Goal: Information Seeking & Learning: Learn about a topic

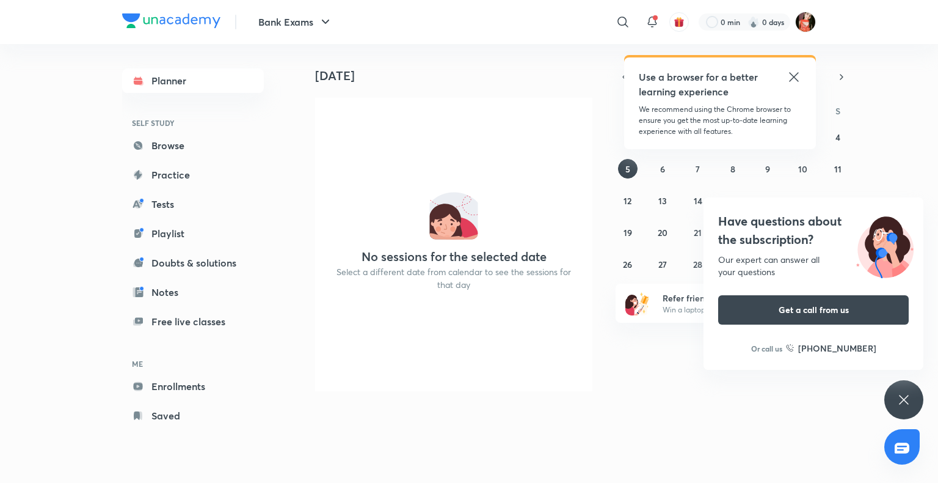
click at [907, 397] on icon at bounding box center [904, 399] width 15 height 15
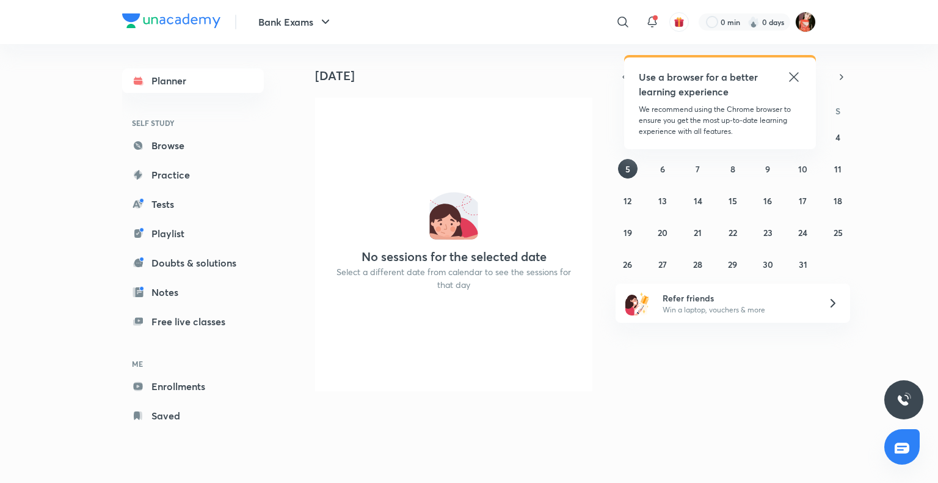
click at [789, 79] on icon at bounding box center [794, 77] width 15 height 15
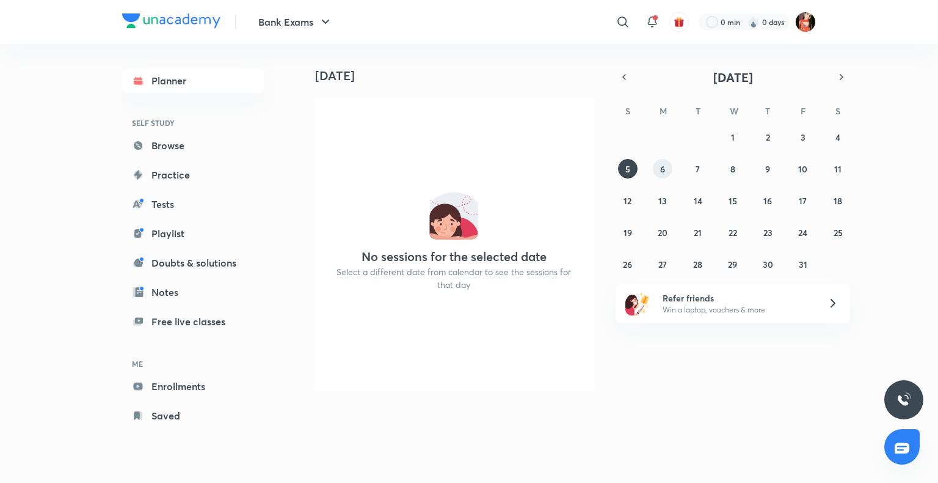
click at [665, 171] on button "6" at bounding box center [663, 169] width 20 height 20
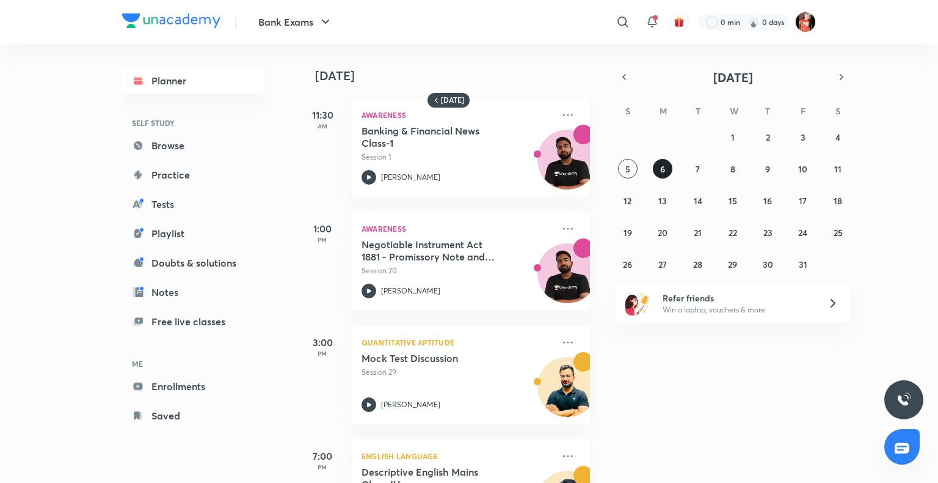
click at [657, 170] on button "6" at bounding box center [663, 169] width 20 height 20
click at [451, 103] on h6 "[DATE]" at bounding box center [452, 100] width 23 height 10
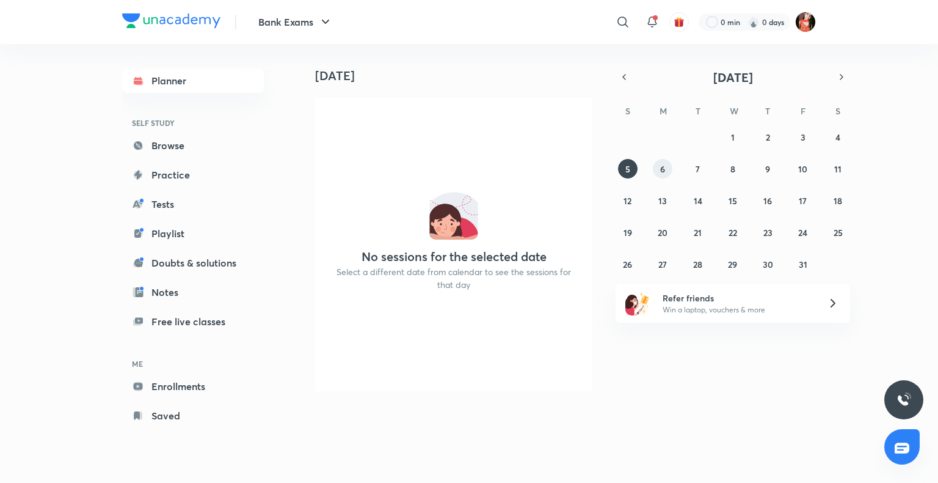
click at [656, 173] on button "6" at bounding box center [663, 169] width 20 height 20
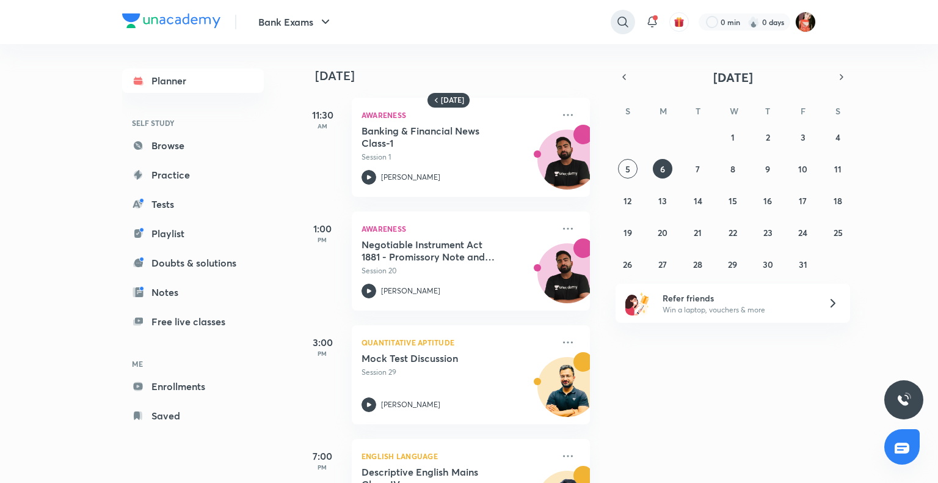
click at [634, 24] on div at bounding box center [623, 22] width 24 height 24
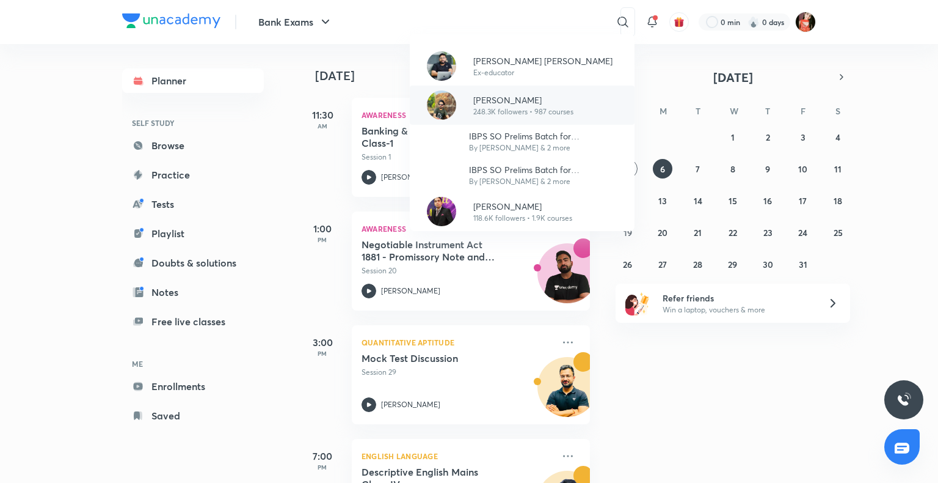
click at [506, 118] on div "[PERSON_NAME] 248.3K followers • 987 courses" at bounding box center [522, 105] width 225 height 39
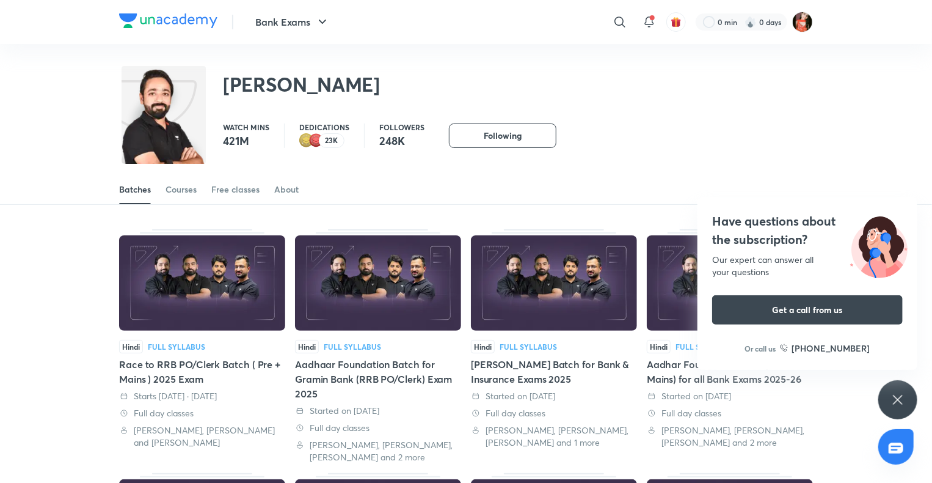
click at [899, 394] on icon at bounding box center [898, 399] width 15 height 15
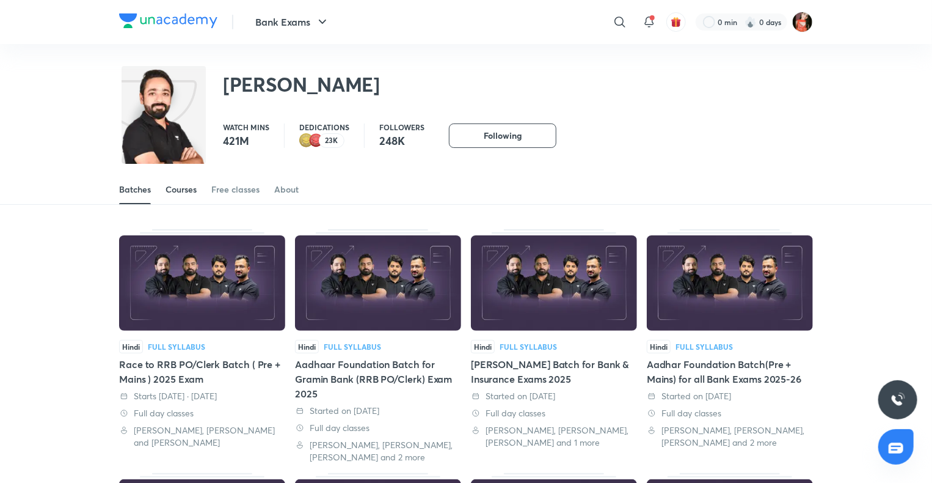
click at [186, 190] on div "Courses" at bounding box center [181, 189] width 31 height 12
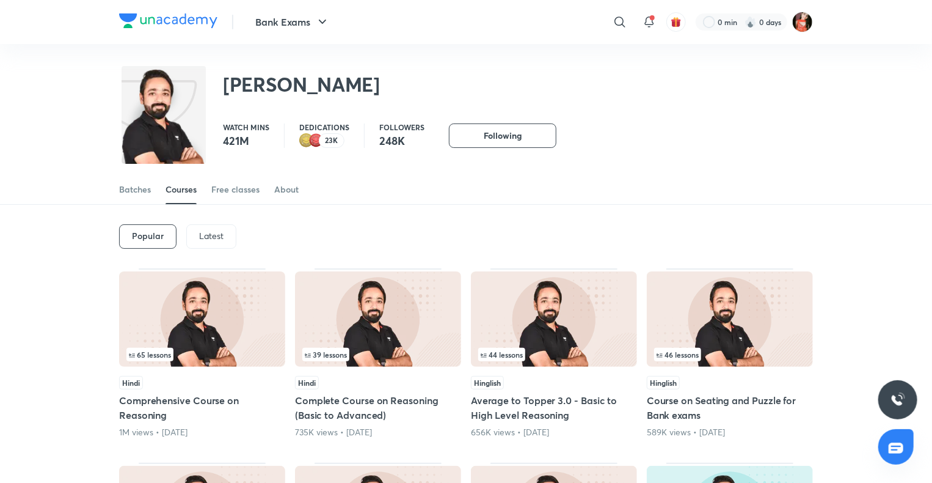
click at [221, 236] on p "Latest" at bounding box center [211, 236] width 24 height 10
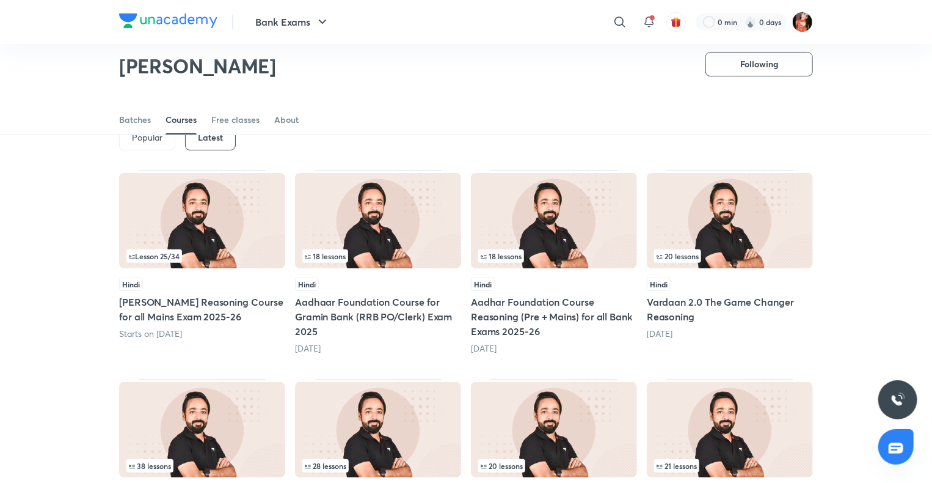
scroll to position [22, 0]
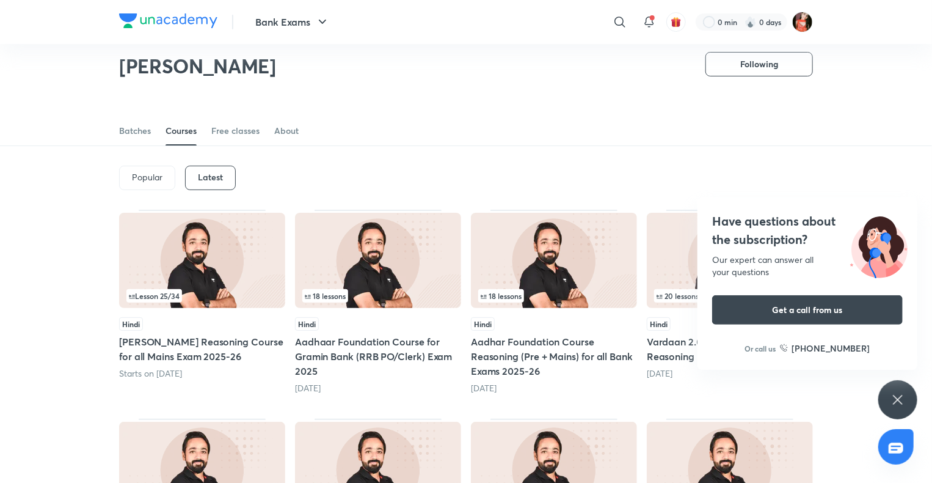
click at [885, 387] on div "Have questions about the subscription? Our expert can answer all your questions…" at bounding box center [897, 399] width 39 height 39
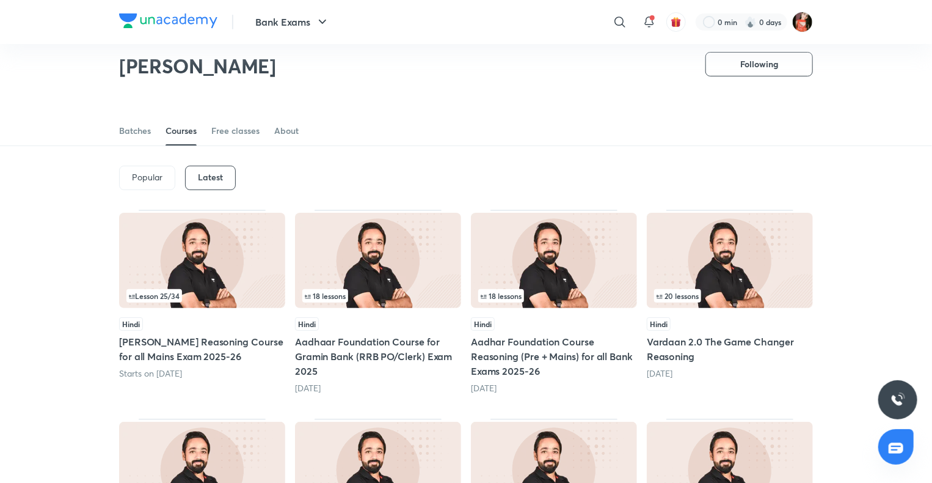
click at [194, 299] on div "Lesson 25 / 34" at bounding box center [202, 295] width 152 height 13
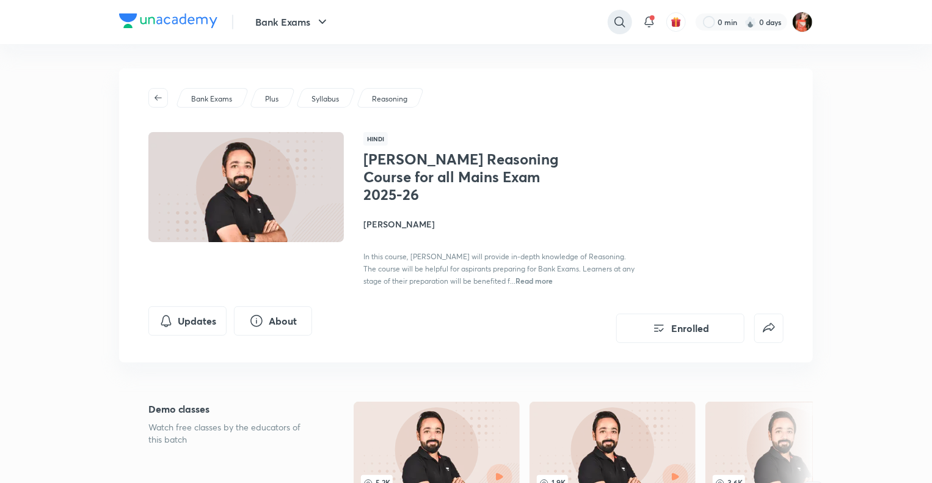
click at [621, 20] on icon at bounding box center [620, 22] width 15 height 15
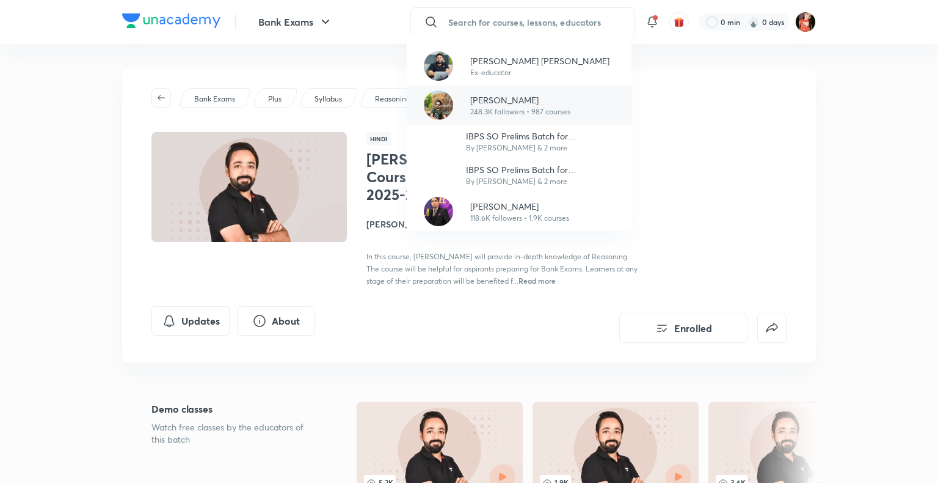
click at [471, 87] on div "[PERSON_NAME] 248.3K followers • 987 courses" at bounding box center [519, 105] width 225 height 39
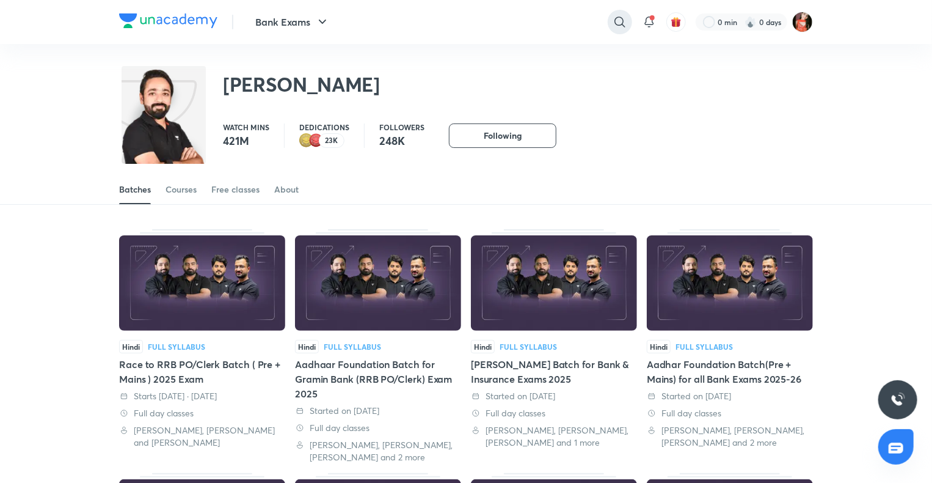
click at [627, 18] on icon at bounding box center [620, 22] width 15 height 15
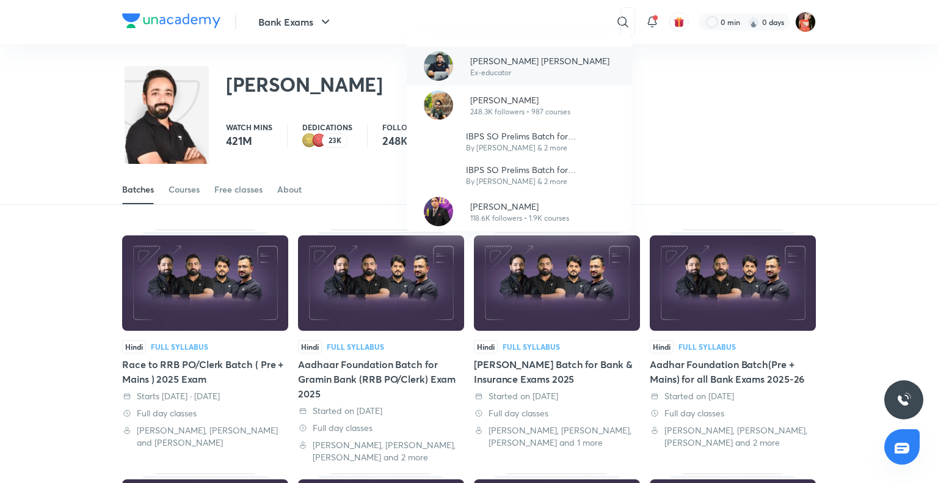
click at [537, 57] on p "[PERSON_NAME] [PERSON_NAME]" at bounding box center [539, 60] width 139 height 13
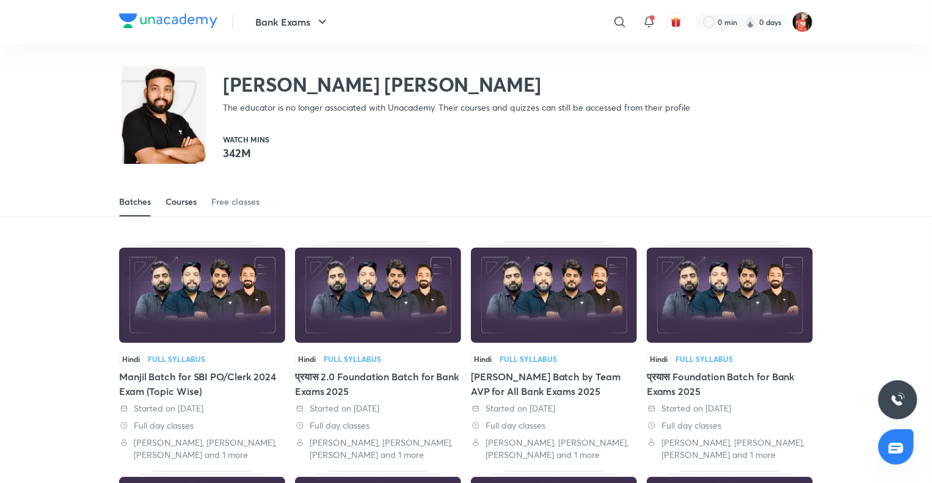
click at [178, 206] on div "Courses" at bounding box center [181, 201] width 31 height 12
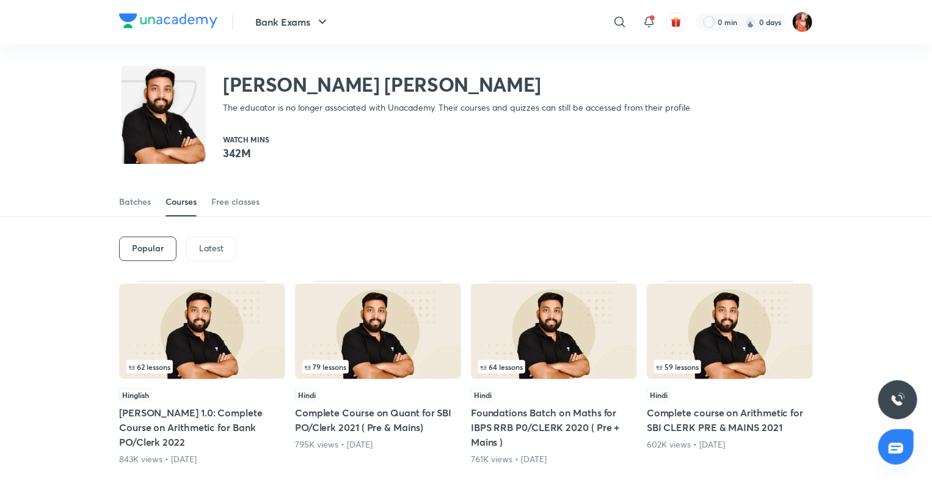
click at [200, 248] on p "Latest" at bounding box center [211, 248] width 24 height 10
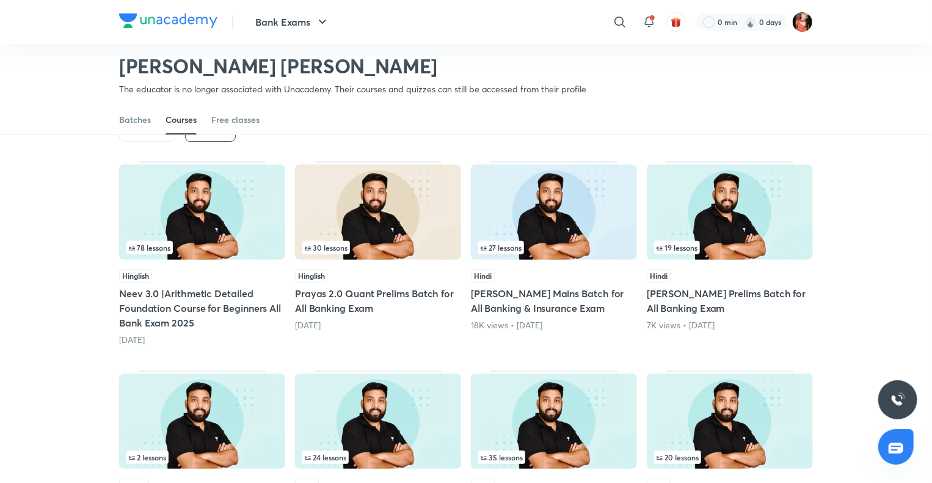
scroll to position [77, 0]
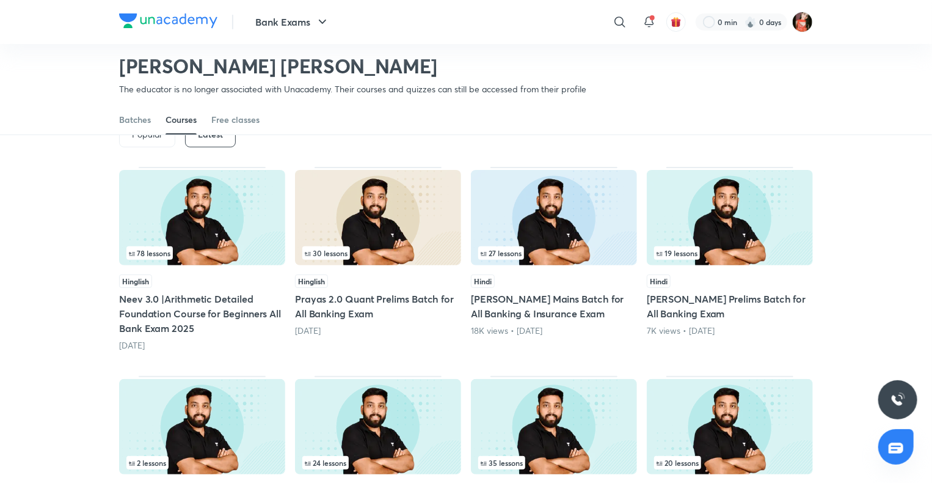
click at [254, 247] on div "78 lessons" at bounding box center [202, 252] width 152 height 13
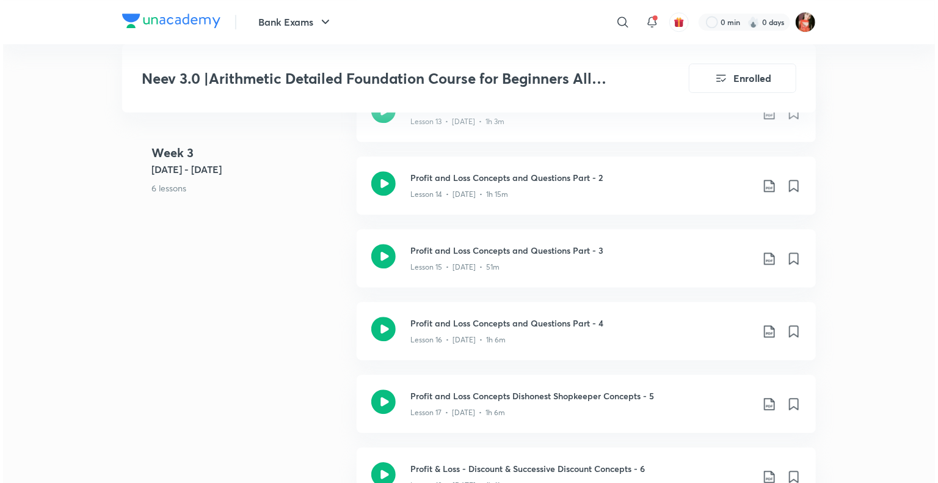
scroll to position [1527, 0]
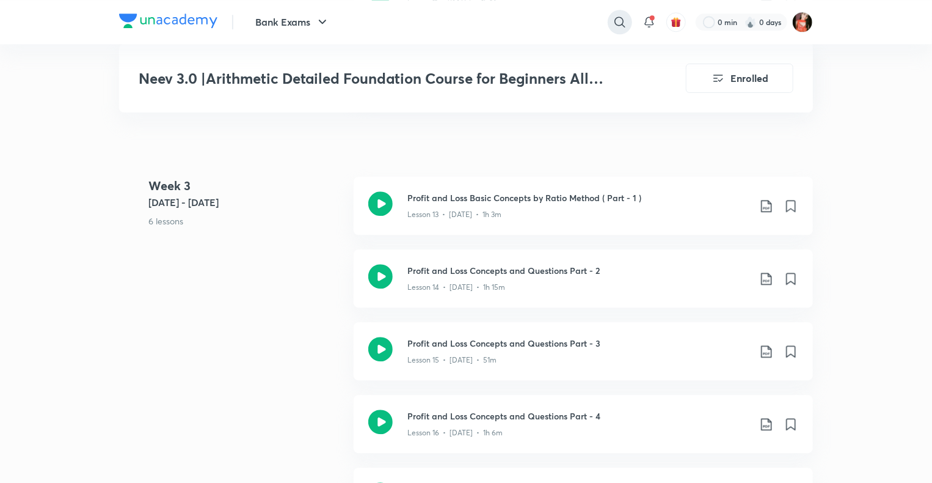
click at [629, 26] on div at bounding box center [620, 22] width 24 height 24
